Goal: Task Accomplishment & Management: Use online tool/utility

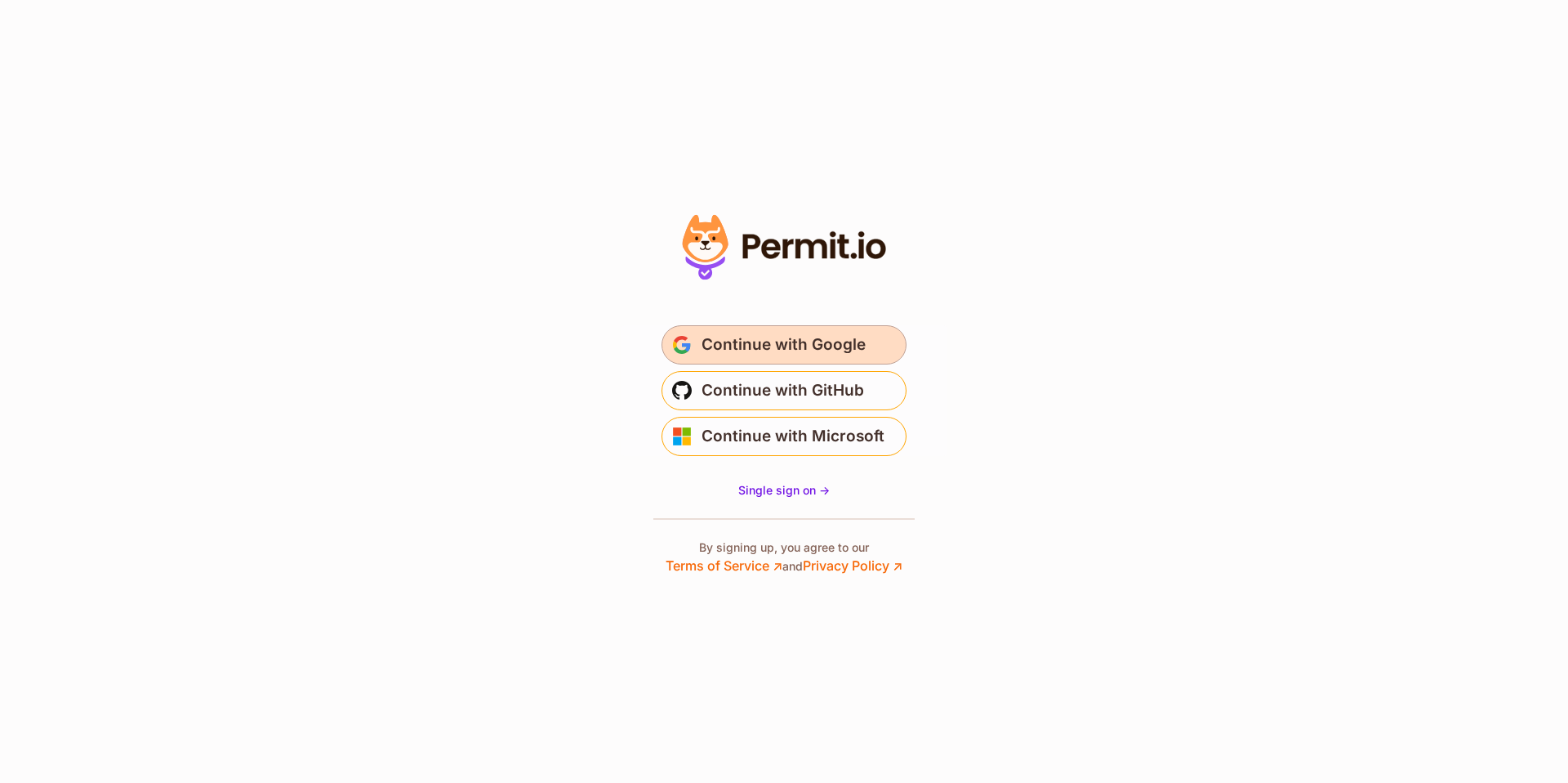
click at [811, 338] on span "Continue with Google" at bounding box center [783, 344] width 164 height 26
